Goal: Find specific page/section: Find specific page/section

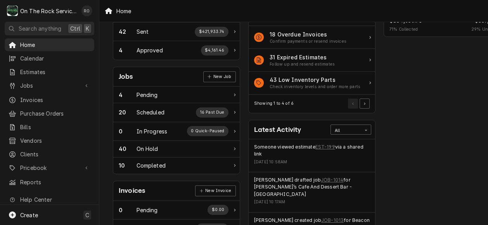
scroll to position [75, 0]
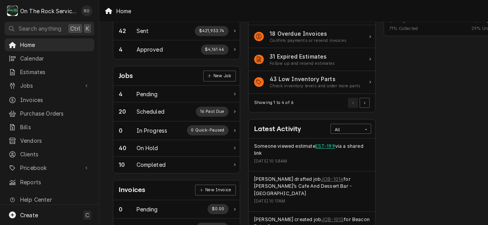
click at [332, 146] on link "EST-199" at bounding box center [326, 146] width 20 height 7
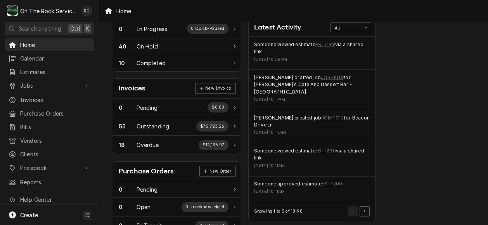
scroll to position [178, 0]
click at [328, 147] on link "EST-200" at bounding box center [326, 150] width 21 height 7
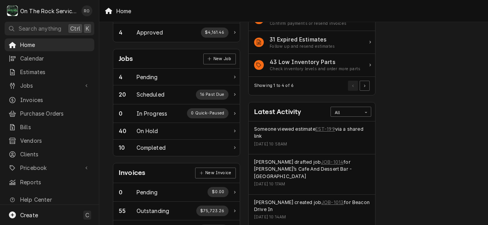
scroll to position [136, 0]
